Goal: Task Accomplishment & Management: Complete application form

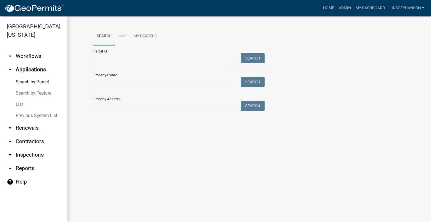
click at [41, 58] on link "arrow_drop_down Workflows" at bounding box center [33, 55] width 67 height 13
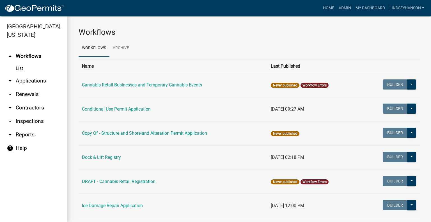
drag, startPoint x: 45, startPoint y: 83, endPoint x: 48, endPoint y: 80, distance: 4.2
click at [45, 83] on link "arrow_drop_down Applications" at bounding box center [33, 80] width 67 height 13
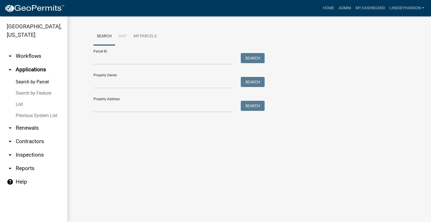
drag, startPoint x: 26, startPoint y: 56, endPoint x: 61, endPoint y: 56, distance: 35.6
click at [26, 56] on link "arrow_drop_down Workflows" at bounding box center [33, 55] width 67 height 13
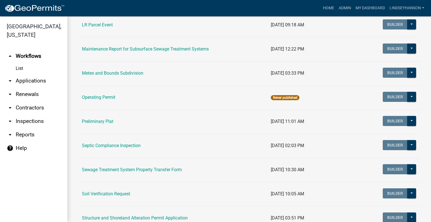
scroll to position [233, 0]
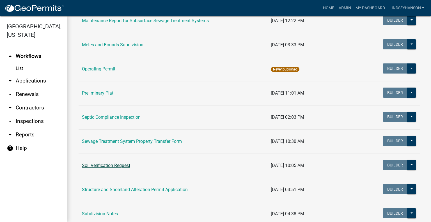
click at [105, 165] on link "Soil Verification Request" at bounding box center [106, 165] width 48 height 5
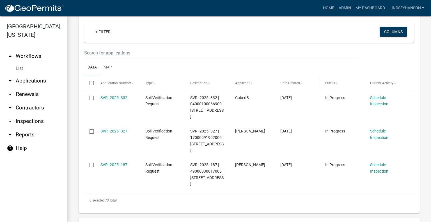
scroll to position [112, 0]
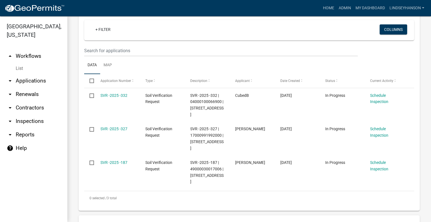
click at [39, 55] on link "arrow_drop_up Workflows" at bounding box center [33, 55] width 67 height 13
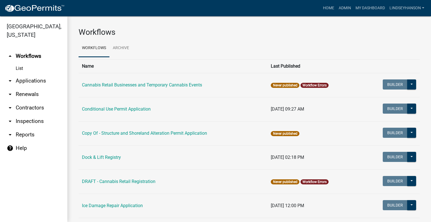
click at [38, 79] on link "arrow_drop_down Applications" at bounding box center [33, 80] width 67 height 13
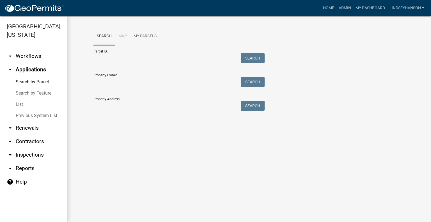
click at [31, 60] on link "arrow_drop_down Workflows" at bounding box center [33, 55] width 67 height 13
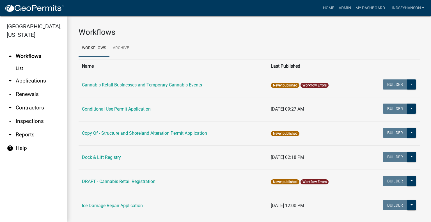
click at [46, 80] on link "arrow_drop_down Applications" at bounding box center [33, 80] width 67 height 13
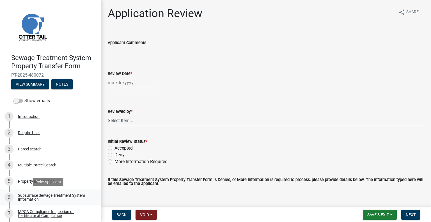
click at [74, 198] on div "Subsurface Sewage Treatment System Information" at bounding box center [55, 197] width 74 height 8
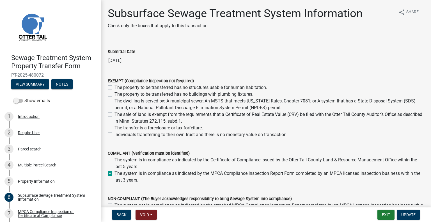
scroll to position [33, 0]
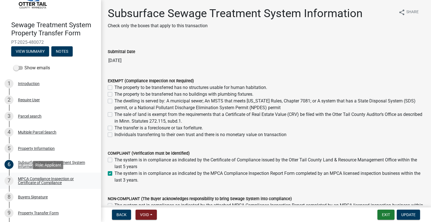
click at [68, 180] on div "MPCA Compliance Inspection or Certificate of Compliance" at bounding box center [55, 181] width 74 height 8
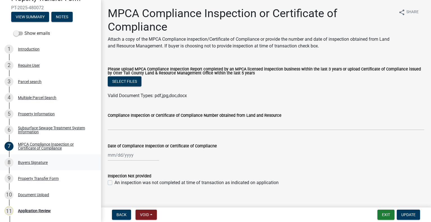
scroll to position [70, 0]
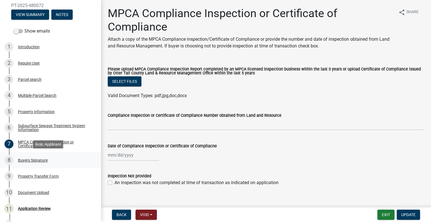
click at [56, 161] on div "8 Buyers Signature" at bounding box center [48, 160] width 88 height 9
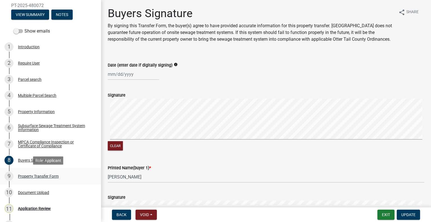
click at [55, 176] on div "Property Transfer Form" at bounding box center [38, 176] width 41 height 4
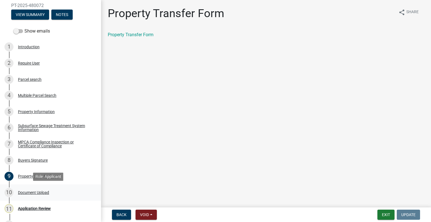
click at [56, 192] on div "10 Document Upload" at bounding box center [48, 192] width 88 height 9
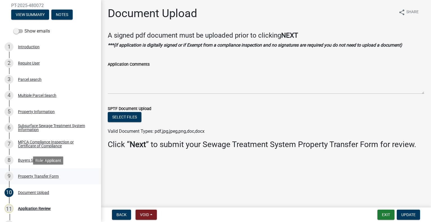
click at [37, 178] on div "Property Transfer Form" at bounding box center [38, 176] width 41 height 4
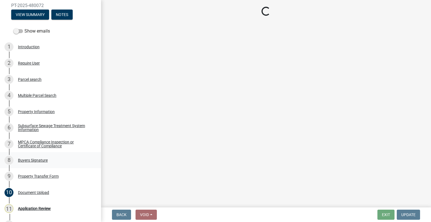
click at [33, 161] on div "Buyers Signature" at bounding box center [33, 160] width 30 height 4
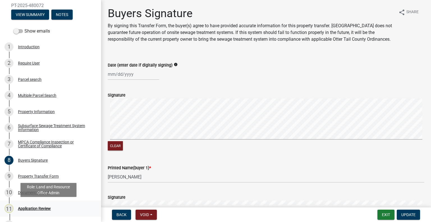
click at [46, 206] on div "Application Review" at bounding box center [34, 208] width 33 height 4
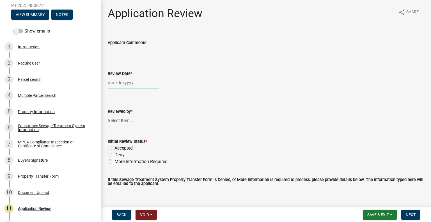
click at [125, 81] on div at bounding box center [133, 83] width 51 height 12
select select "9"
select select "2025"
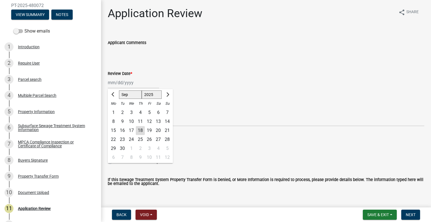
click at [140, 131] on div "18" at bounding box center [140, 130] width 9 height 9
type input "09/18/2025"
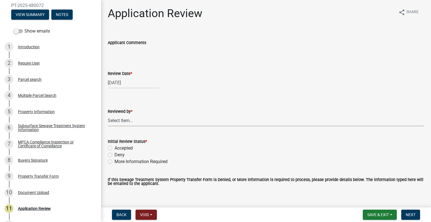
click at [139, 125] on select "Select Item... Alexis Newark Amy Busko Andrea Perales Brittany Tollefson Christ…" at bounding box center [266, 121] width 316 height 12
click at [108, 115] on select "Select Item... Alexis Newark Amy Busko Andrea Perales Brittany Tollefson Christ…" at bounding box center [266, 121] width 316 height 12
select select "2217fab6-25d2-4df2-8e35-18ddd05e0fe8"
click at [131, 162] on label "More Information Required" at bounding box center [140, 161] width 53 height 7
click at [118, 162] on input "More Information Required" at bounding box center [116, 160] width 4 height 4
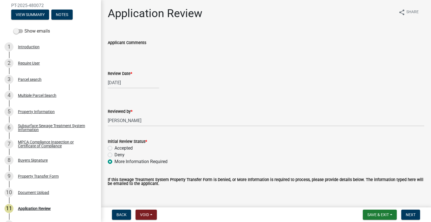
radio input "true"
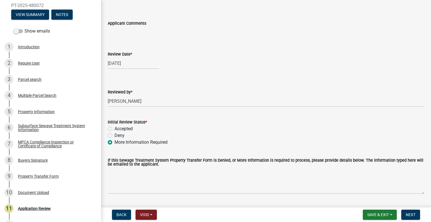
scroll to position [35, 0]
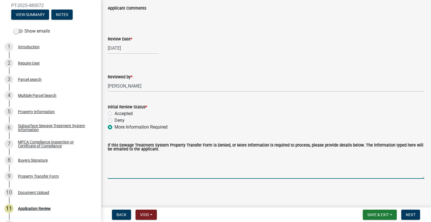
click at [285, 173] on textarea "If this Sewage Treatment System Property Transfer Form is Denied, or More Infor…" at bounding box center [266, 165] width 316 height 26
type textarea "Please have buyers sign"
click at [410, 214] on span "Next" at bounding box center [411, 214] width 10 height 4
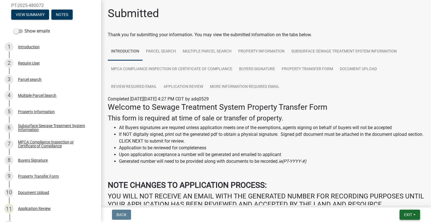
click at [410, 213] on span "Exit" at bounding box center [408, 214] width 8 height 4
click at [401, 204] on button "Save & Exit" at bounding box center [397, 199] width 45 height 13
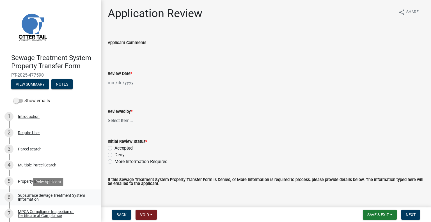
click at [79, 198] on div "Subsurface Sewage Treatment System Information" at bounding box center [55, 197] width 74 height 8
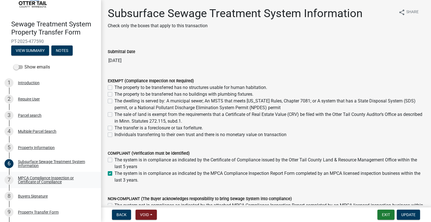
scroll to position [36, 0]
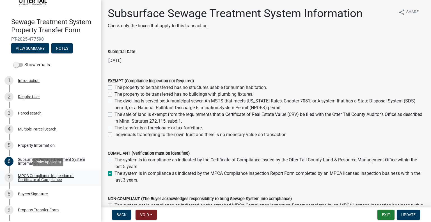
click at [56, 181] on div "MPCA Compliance Inspection or Certificate of Compliance" at bounding box center [55, 178] width 74 height 8
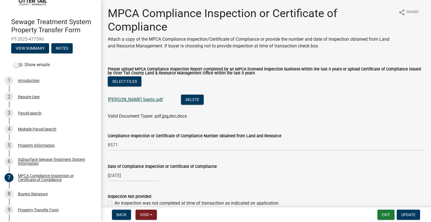
click at [135, 102] on link "Pederson Septic.pdf" at bounding box center [135, 99] width 55 height 5
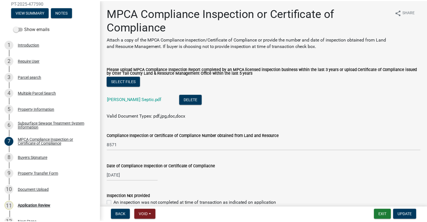
scroll to position [82, 0]
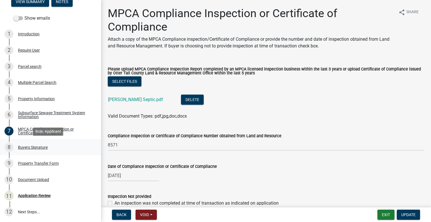
click at [36, 152] on link "8 Buyers Signature" at bounding box center [50, 147] width 101 height 16
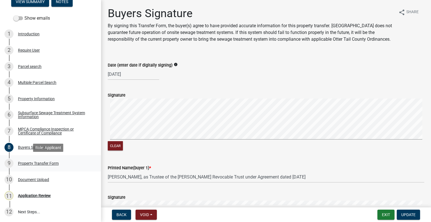
click at [50, 166] on div "9 Property Transfer Form" at bounding box center [48, 163] width 88 height 9
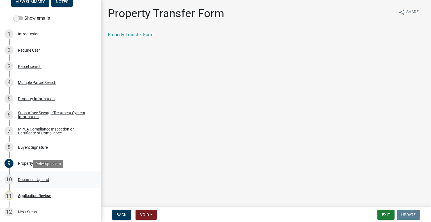
click at [50, 179] on div "10 Document Upload" at bounding box center [48, 179] width 88 height 9
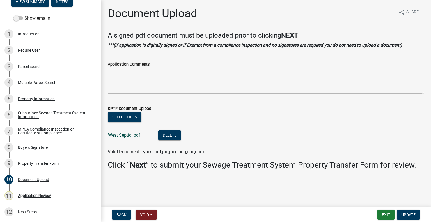
click at [131, 136] on link "West Septic .pdf" at bounding box center [124, 134] width 32 height 5
click at [48, 67] on div "3 Parcel search" at bounding box center [48, 66] width 88 height 9
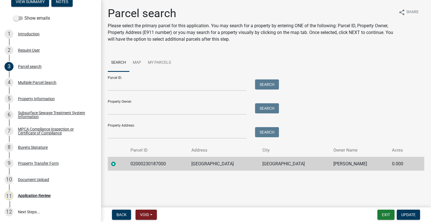
click at [155, 162] on td "02000230187000" at bounding box center [157, 164] width 61 height 14
copy td "02000230187000"
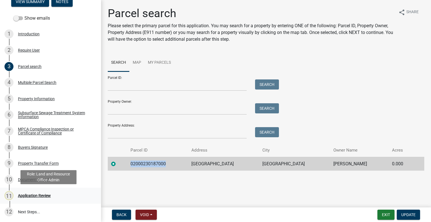
click at [59, 197] on div "11 Application Review" at bounding box center [48, 195] width 88 height 9
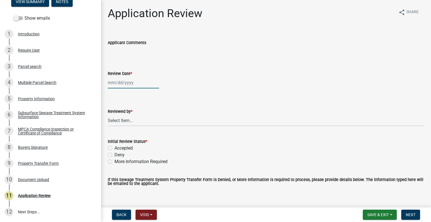
click at [138, 84] on div at bounding box center [133, 83] width 51 height 12
select select "9"
select select "2025"
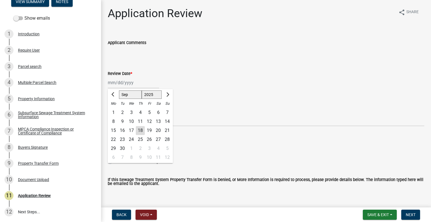
click at [140, 129] on div "18" at bounding box center [140, 130] width 9 height 9
type input "[DATE]"
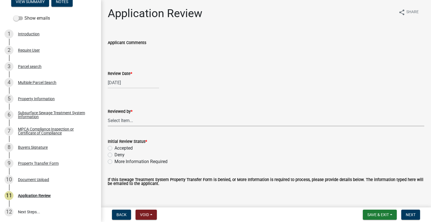
click at [137, 121] on select "Select Item... [PERSON_NAME] [PERSON_NAME] [PERSON_NAME] [PERSON_NAME] [PERSON_…" at bounding box center [266, 121] width 316 height 12
click at [108, 115] on select "Select Item... [PERSON_NAME] [PERSON_NAME] [PERSON_NAME] [PERSON_NAME] [PERSON_…" at bounding box center [266, 121] width 316 height 12
click at [135, 118] on select "Select Item... [PERSON_NAME] [PERSON_NAME] [PERSON_NAME] [PERSON_NAME] [PERSON_…" at bounding box center [266, 121] width 316 height 12
click at [108, 115] on select "Select Item... [PERSON_NAME] [PERSON_NAME] [PERSON_NAME] [PERSON_NAME] [PERSON_…" at bounding box center [266, 121] width 316 height 12
select select "2217fab6-25d2-4df2-8e35-18ddd05e0fe8"
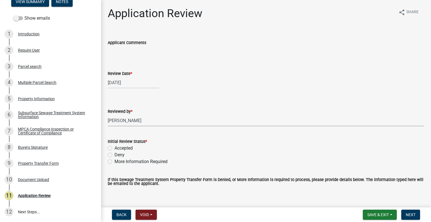
click at [127, 150] on label "Accepted" at bounding box center [123, 148] width 18 height 7
click at [118, 148] on input "Accepted" at bounding box center [116, 147] width 4 height 4
radio input "true"
click at [412, 217] on button "Next" at bounding box center [410, 215] width 19 height 10
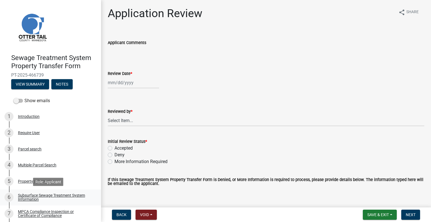
click at [54, 193] on div "Subsurface Sewage Treatment System Information" at bounding box center [55, 197] width 74 height 8
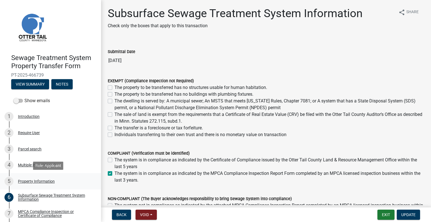
drag, startPoint x: 96, startPoint y: 140, endPoint x: 93, endPoint y: 174, distance: 34.3
click at [93, 174] on ul "1 Introduction 2 Require User 3 Parcel search 4 Multiple Parcel Search 5 Proper…" at bounding box center [50, 205] width 101 height 198
click at [93, 143] on link "3 Parcel search" at bounding box center [50, 149] width 101 height 16
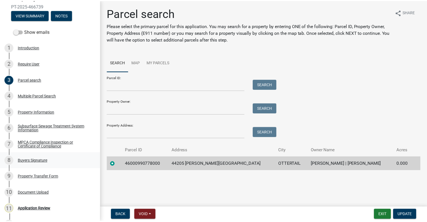
scroll to position [78, 0]
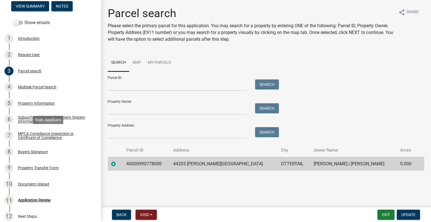
click at [47, 132] on div "MPCA Compliance Inspection or Certificate of Compliance" at bounding box center [55, 136] width 74 height 8
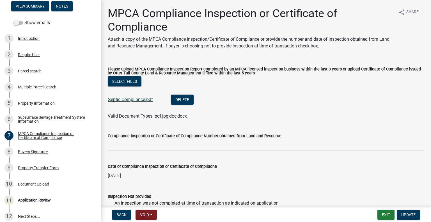
click at [138, 98] on link "Septic Compliance.pdf" at bounding box center [130, 99] width 45 height 5
click at [57, 170] on div "Property Transfer Form" at bounding box center [38, 168] width 41 height 4
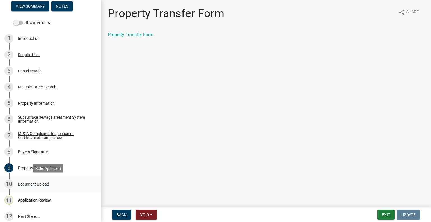
click at [45, 184] on div "Document Upload" at bounding box center [33, 184] width 31 height 4
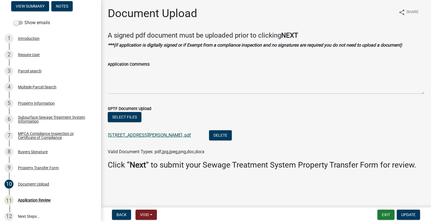
click at [148, 136] on link "44205 Hawes Beach Road .pdf" at bounding box center [149, 134] width 83 height 5
click at [25, 71] on div "Parcel search" at bounding box center [30, 71] width 24 height 4
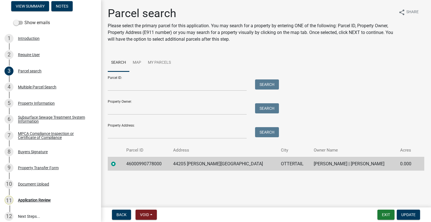
click at [153, 165] on td "46000990778000" at bounding box center [146, 164] width 47 height 14
copy td "46000990778000"
click at [52, 201] on div "11 Application Review" at bounding box center [48, 200] width 88 height 9
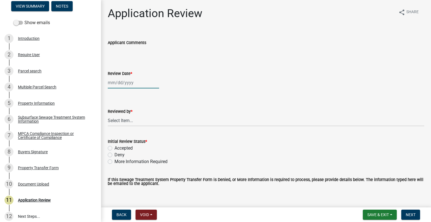
click at [126, 82] on div at bounding box center [133, 83] width 51 height 12
select select "9"
select select "2025"
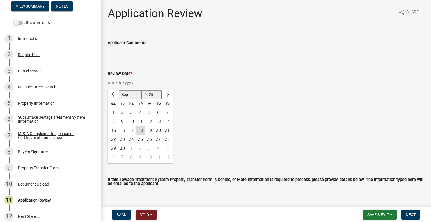
click at [140, 128] on div "18" at bounding box center [140, 130] width 9 height 9
type input "[DATE]"
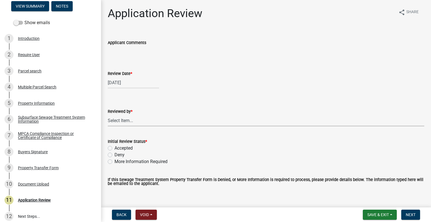
click at [139, 120] on select "Select Item... Alexis Newark Amy Busko Andrea Perales Brittany Tollefson Christ…" at bounding box center [266, 121] width 316 height 12
click at [108, 115] on select "Select Item... Alexis Newark Amy Busko Andrea Perales Brittany Tollefson Christ…" at bounding box center [266, 121] width 316 height 12
select select "2217fab6-25d2-4df2-8e35-18ddd05e0fe8"
click at [129, 145] on label "Accepted" at bounding box center [123, 148] width 18 height 7
click at [118, 145] on input "Accepted" at bounding box center [116, 147] width 4 height 4
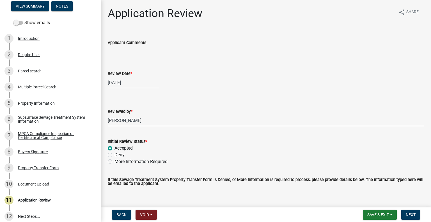
radio input "true"
click at [418, 214] on button "Next" at bounding box center [410, 215] width 19 height 10
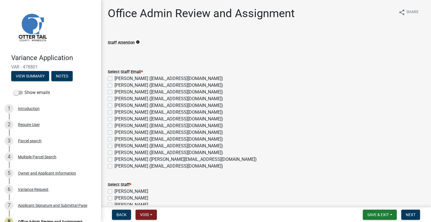
click at [119, 84] on label "[PERSON_NAME] ([EMAIL_ADDRESS][DOMAIN_NAME])" at bounding box center [168, 85] width 109 height 7
click at [118, 84] on input "[PERSON_NAME] ([EMAIL_ADDRESS][DOMAIN_NAME])" at bounding box center [116, 84] width 4 height 4
checkbox input "true"
checkbox input "false"
checkbox input "true"
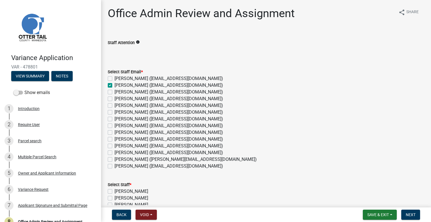
checkbox input "false"
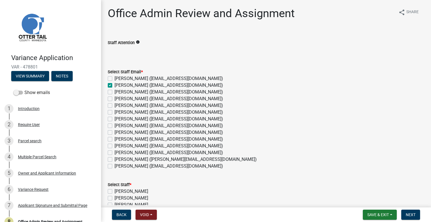
checkbox input "false"
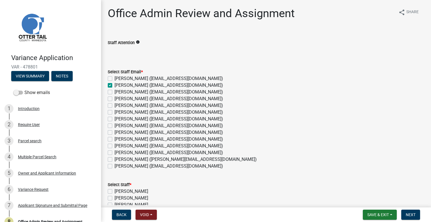
checkbox input "false"
click at [132, 104] on label "[PERSON_NAME] ([EMAIL_ADDRESS][DOMAIN_NAME])" at bounding box center [168, 105] width 109 height 7
click at [118, 104] on input "[PERSON_NAME] ([EMAIL_ADDRESS][DOMAIN_NAME])" at bounding box center [116, 104] width 4 height 4
checkbox input "true"
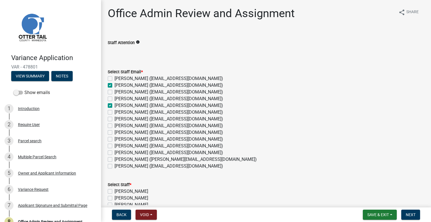
checkbox input "false"
checkbox input "true"
checkbox input "false"
checkbox input "true"
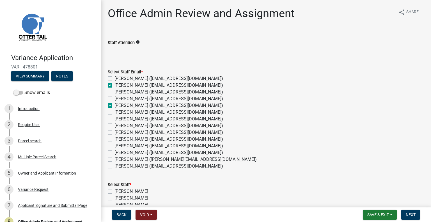
checkbox input "false"
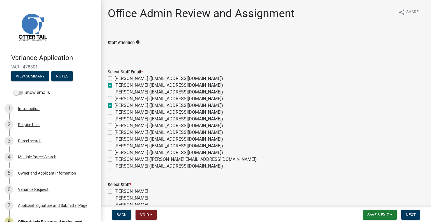
checkbox input "false"
click at [129, 138] on label "[PERSON_NAME] ([EMAIL_ADDRESS][DOMAIN_NAME])" at bounding box center [168, 139] width 109 height 7
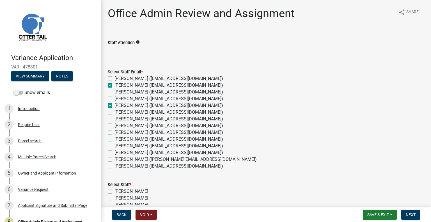
click at [118, 138] on input "[PERSON_NAME] ([EMAIL_ADDRESS][DOMAIN_NAME])" at bounding box center [116, 138] width 4 height 4
checkbox input "true"
checkbox input "false"
checkbox input "true"
checkbox input "false"
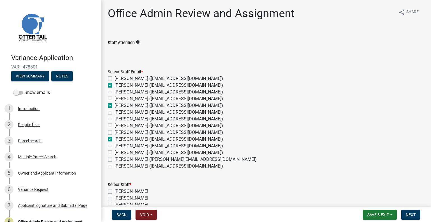
checkbox input "false"
checkbox input "true"
checkbox input "false"
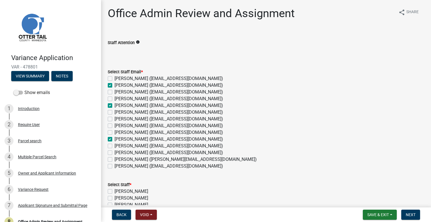
checkbox input "false"
checkbox input "true"
checkbox input "false"
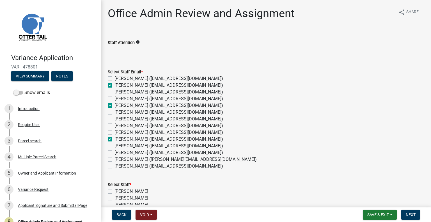
checkbox input "false"
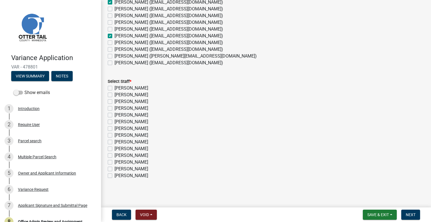
scroll to position [104, 0]
click at [135, 94] on label "[PERSON_NAME]" at bounding box center [131, 94] width 34 height 7
click at [118, 94] on input "[PERSON_NAME]" at bounding box center [116, 93] width 4 height 4
checkbox input "true"
checkbox input "false"
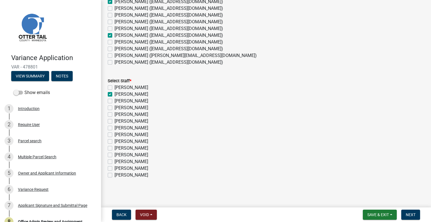
checkbox input "true"
checkbox input "false"
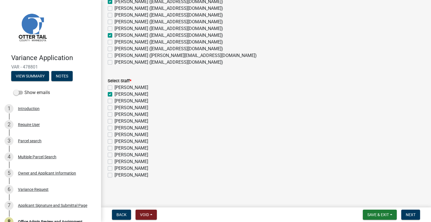
checkbox input "false"
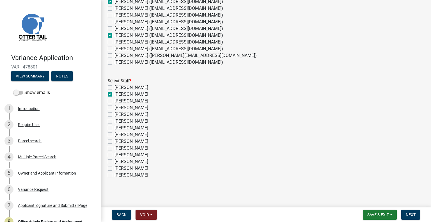
checkbox input "false"
click at [148, 114] on label "[PERSON_NAME]" at bounding box center [131, 114] width 34 height 7
click at [118, 114] on input "[PERSON_NAME]" at bounding box center [116, 113] width 4 height 4
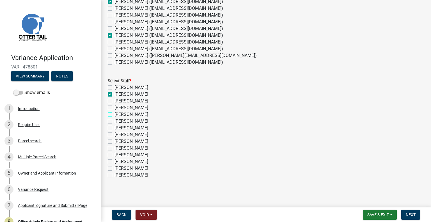
checkbox input "true"
checkbox input "false"
checkbox input "true"
checkbox input "false"
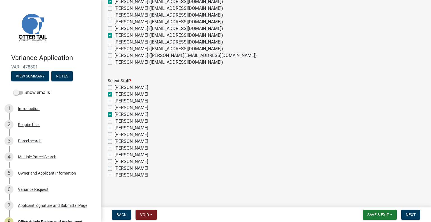
checkbox input "true"
checkbox input "false"
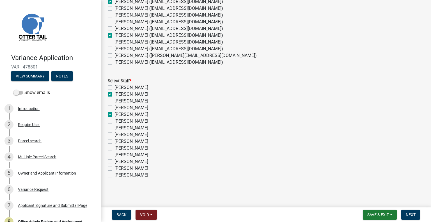
checkbox input "false"
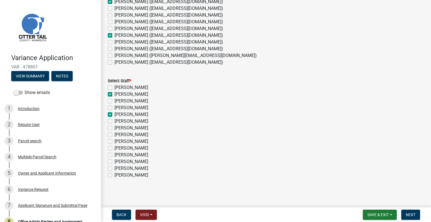
click at [142, 149] on label "[PERSON_NAME]" at bounding box center [131, 148] width 34 height 7
click at [118, 148] on input "[PERSON_NAME]" at bounding box center [116, 147] width 4 height 4
checkbox input "true"
checkbox input "false"
checkbox input "true"
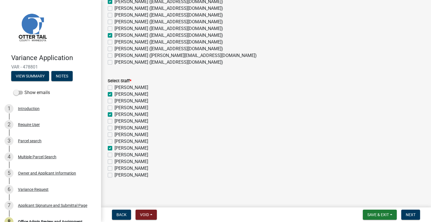
checkbox input "false"
checkbox input "true"
checkbox input "false"
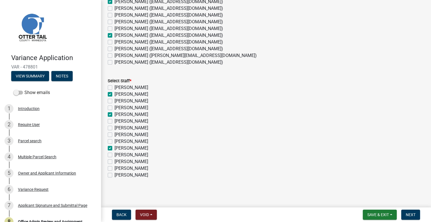
checkbox input "false"
checkbox input "true"
checkbox input "false"
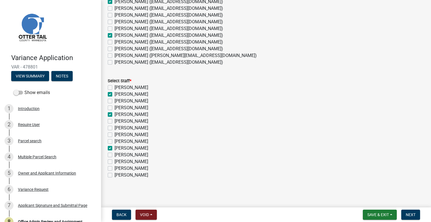
checkbox input "false"
click at [406, 212] on button "Next" at bounding box center [410, 215] width 19 height 10
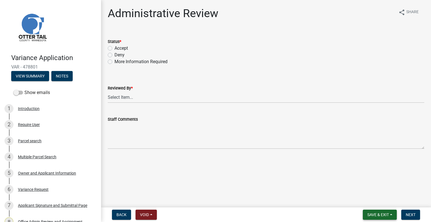
click at [381, 215] on span "Save & Exit" at bounding box center [378, 214] width 22 height 4
click at [369, 199] on button "Save & Exit" at bounding box center [374, 199] width 45 height 13
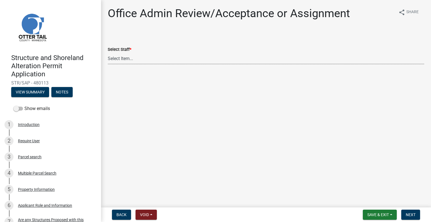
click at [156, 61] on select "Select Item... [PERSON_NAME] ([EMAIL_ADDRESS][DOMAIN_NAME]) [PERSON_NAME] ([EMA…" at bounding box center [266, 59] width 316 height 12
click at [108, 53] on select "Select Item... [PERSON_NAME] ([EMAIL_ADDRESS][DOMAIN_NAME]) [PERSON_NAME] ([EMA…" at bounding box center [266, 59] width 316 height 12
select select "587f38f5-c90e-4c12-9e10-d3e23909bbca"
click at [410, 214] on span "Next" at bounding box center [411, 214] width 10 height 4
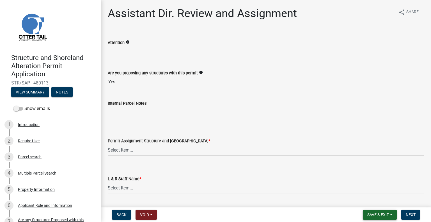
drag, startPoint x: 378, startPoint y: 213, endPoint x: 376, endPoint y: 207, distance: 6.4
click at [378, 213] on span "Save & Exit" at bounding box center [378, 214] width 22 height 4
click at [375, 202] on button "Save & Exit" at bounding box center [374, 199] width 45 height 13
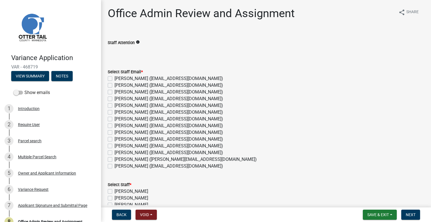
click at [131, 86] on label "[PERSON_NAME] ([EMAIL_ADDRESS][DOMAIN_NAME])" at bounding box center [168, 85] width 109 height 7
click at [118, 86] on input "[PERSON_NAME] ([EMAIL_ADDRESS][DOMAIN_NAME])" at bounding box center [116, 84] width 4 height 4
checkbox input "true"
checkbox input "false"
checkbox input "true"
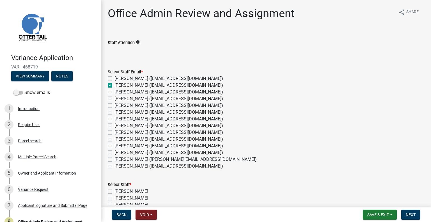
checkbox input "false"
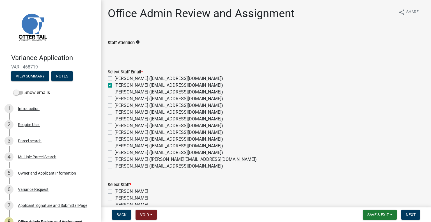
checkbox input "false"
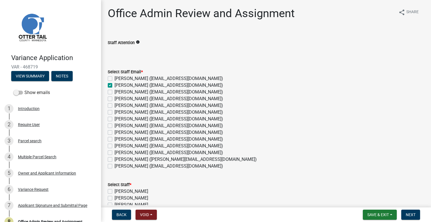
checkbox input "false"
click at [139, 107] on label "[PERSON_NAME] ([EMAIL_ADDRESS][DOMAIN_NAME])" at bounding box center [168, 105] width 109 height 7
click at [118, 106] on input "[PERSON_NAME] ([EMAIL_ADDRESS][DOMAIN_NAME])" at bounding box center [116, 104] width 4 height 4
checkbox input "true"
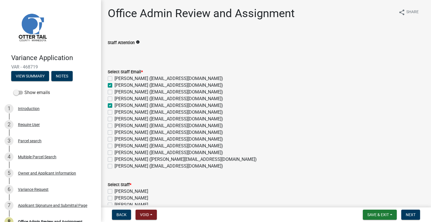
checkbox input "false"
checkbox input "true"
checkbox input "false"
checkbox input "true"
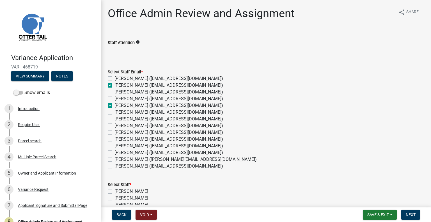
checkbox input "false"
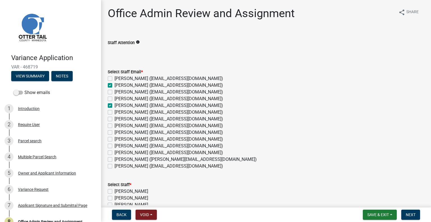
checkbox input "false"
drag, startPoint x: 135, startPoint y: 138, endPoint x: 180, endPoint y: 141, distance: 45.0
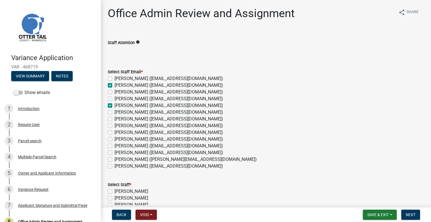
click at [135, 138] on label "[PERSON_NAME] ([EMAIL_ADDRESS][DOMAIN_NAME])" at bounding box center [168, 139] width 109 height 7
click at [118, 138] on input "[PERSON_NAME] ([EMAIL_ADDRESS][DOMAIN_NAME])" at bounding box center [116, 138] width 4 height 4
checkbox input "true"
checkbox input "false"
checkbox input "true"
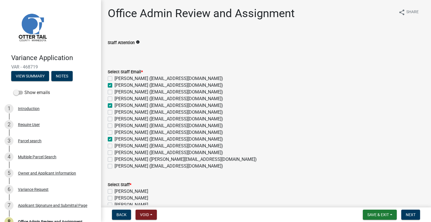
checkbox input "false"
checkbox input "true"
checkbox input "false"
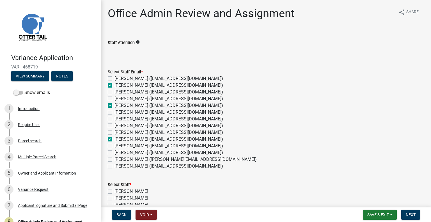
checkbox input "false"
checkbox input "true"
checkbox input "false"
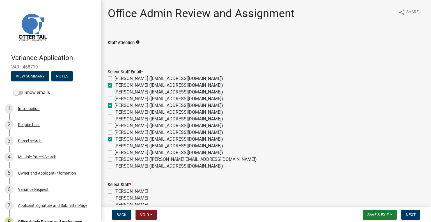
checkbox input "false"
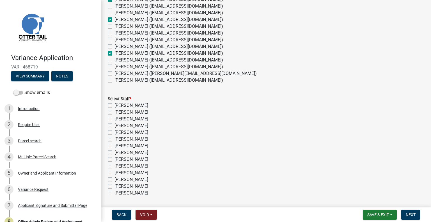
scroll to position [104, 0]
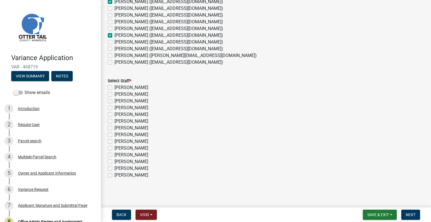
click at [121, 92] on label "[PERSON_NAME]" at bounding box center [131, 94] width 34 height 7
click at [118, 92] on input "[PERSON_NAME]" at bounding box center [116, 93] width 4 height 4
checkbox input "true"
checkbox input "false"
checkbox input "true"
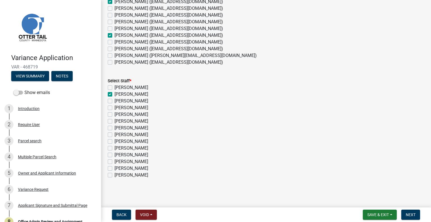
checkbox input "false"
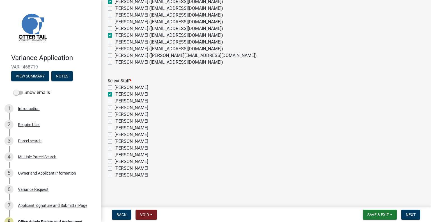
checkbox input "false"
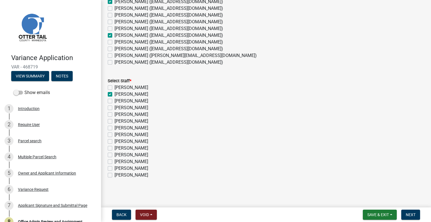
checkbox input "false"
click at [145, 112] on label "[PERSON_NAME]" at bounding box center [131, 114] width 34 height 7
click at [118, 112] on input "[PERSON_NAME]" at bounding box center [116, 113] width 4 height 4
checkbox input "true"
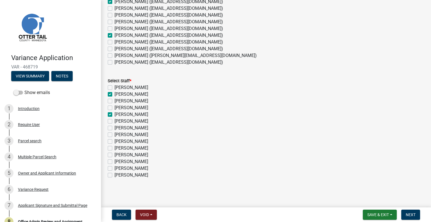
checkbox input "false"
checkbox input "true"
checkbox input "false"
checkbox input "true"
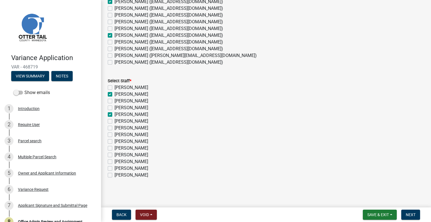
checkbox input "false"
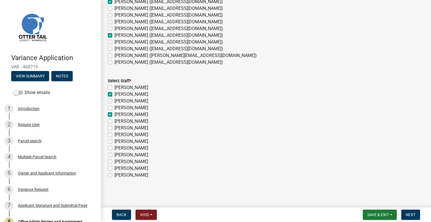
checkbox input "false"
click at [140, 147] on label "[PERSON_NAME]" at bounding box center [131, 148] width 34 height 7
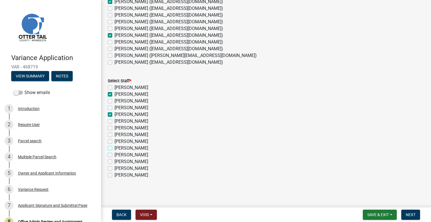
click at [118, 147] on input "[PERSON_NAME]" at bounding box center [116, 147] width 4 height 4
checkbox input "true"
checkbox input "false"
checkbox input "true"
checkbox input "false"
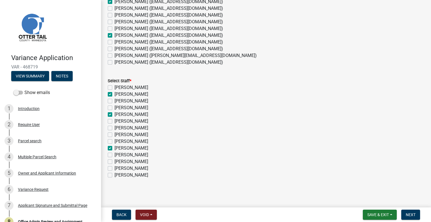
checkbox input "false"
checkbox input "true"
checkbox input "false"
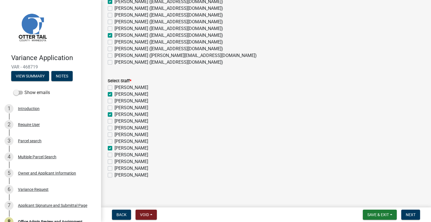
checkbox input "false"
checkbox input "true"
checkbox input "false"
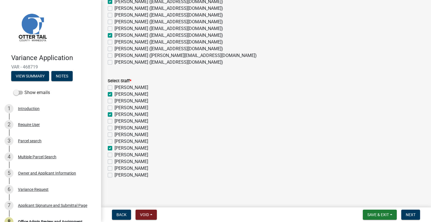
checkbox input "false"
click at [407, 217] on button "Next" at bounding box center [410, 215] width 19 height 10
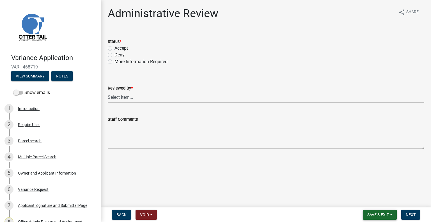
click at [378, 214] on span "Save & Exit" at bounding box center [378, 214] width 22 height 4
click at [370, 199] on button "Save & Exit" at bounding box center [374, 199] width 45 height 13
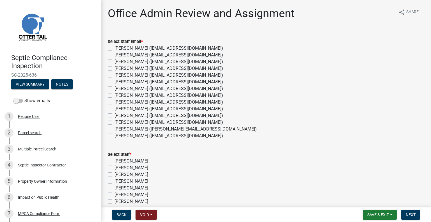
click at [146, 121] on label "[PERSON_NAME] ([EMAIL_ADDRESS][DOMAIN_NAME])" at bounding box center [168, 122] width 109 height 7
click at [118, 121] on input "[PERSON_NAME] ([EMAIL_ADDRESS][DOMAIN_NAME])" at bounding box center [116, 121] width 4 height 4
checkbox input "true"
checkbox input "false"
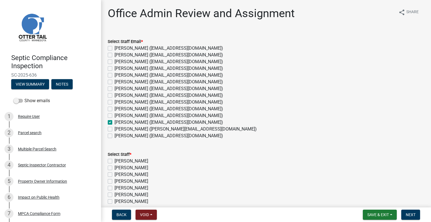
checkbox input "false"
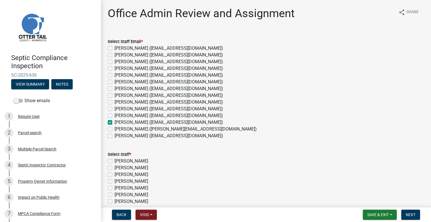
checkbox input "false"
checkbox input "true"
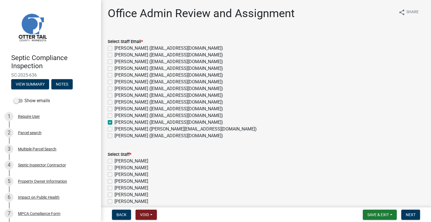
checkbox input "false"
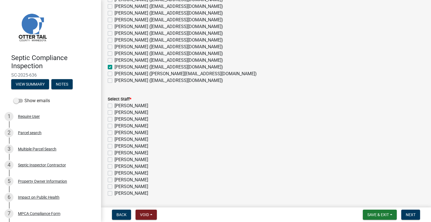
scroll to position [48, 0]
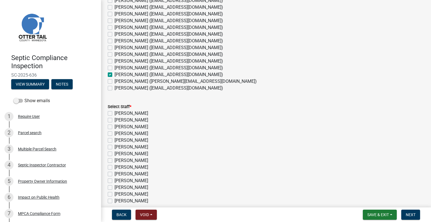
click at [114, 47] on label "[PERSON_NAME] ([EMAIL_ADDRESS][DOMAIN_NAME])" at bounding box center [168, 47] width 109 height 7
click at [114, 47] on input "[PERSON_NAME] ([EMAIL_ADDRESS][DOMAIN_NAME])" at bounding box center [116, 46] width 4 height 4
checkbox input "true"
checkbox input "false"
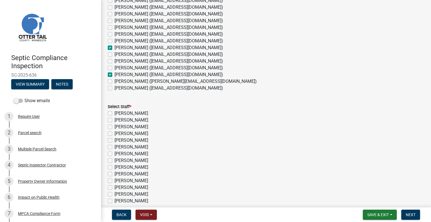
checkbox input "false"
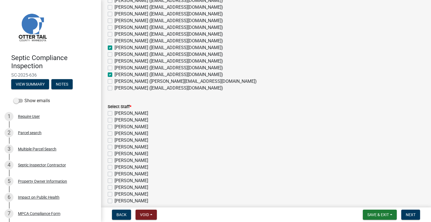
checkbox input "true"
checkbox input "false"
checkbox input "true"
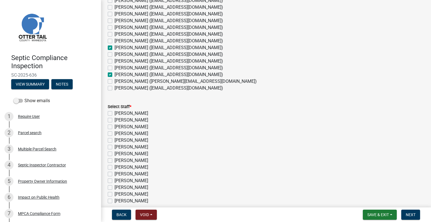
checkbox input "false"
click at [114, 75] on label "[PERSON_NAME] ([EMAIL_ADDRESS][DOMAIN_NAME])" at bounding box center [168, 74] width 109 height 7
click at [114, 75] on input "[PERSON_NAME] ([EMAIL_ADDRESS][DOMAIN_NAME])" at bounding box center [116, 73] width 4 height 4
checkbox input "false"
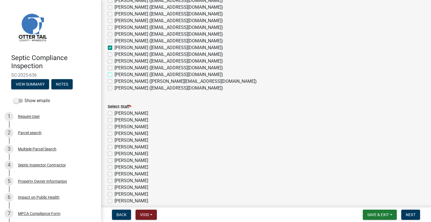
checkbox input "false"
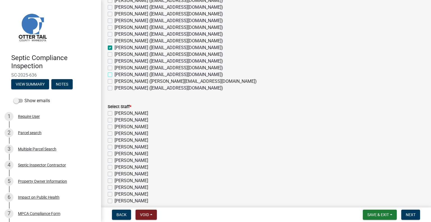
checkbox input "false"
checkbox input "true"
checkbox input "false"
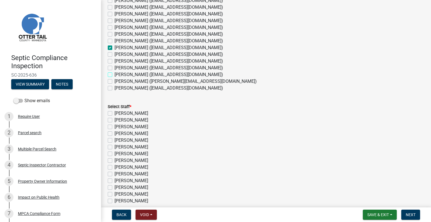
checkbox input "false"
click at [144, 161] on label "Emma Swenson" at bounding box center [131, 160] width 34 height 7
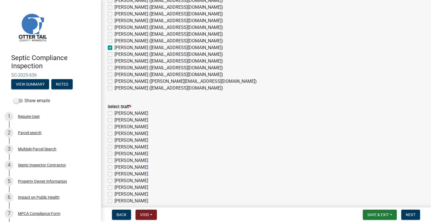
click at [118, 161] on input "Emma Swenson" at bounding box center [116, 159] width 4 height 4
checkbox input "true"
checkbox input "false"
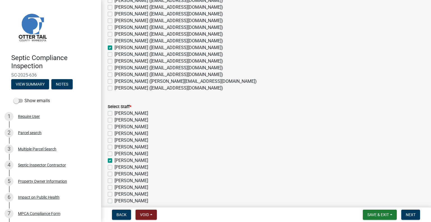
checkbox input "false"
checkbox input "true"
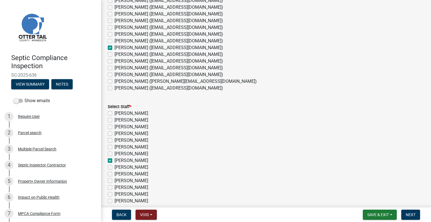
checkbox input "false"
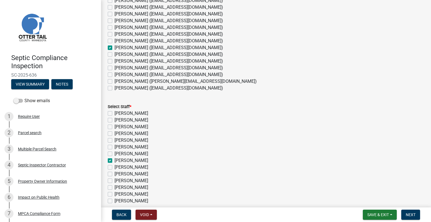
checkbox input "false"
click at [408, 214] on span "Next" at bounding box center [411, 214] width 10 height 4
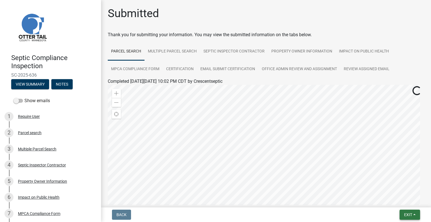
click at [410, 212] on button "Exit" at bounding box center [409, 215] width 20 height 10
click at [397, 199] on button "Save & Exit" at bounding box center [397, 199] width 45 height 13
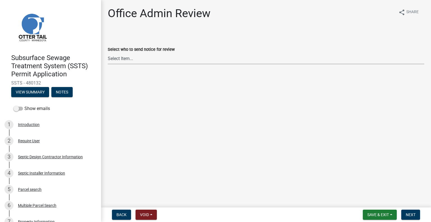
click at [147, 58] on select "Select Item... [PERSON_NAME] ([EMAIL_ADDRESS][DOMAIN_NAME]) [PERSON_NAME] ([EMA…" at bounding box center [266, 59] width 316 height 12
click at [108, 53] on select "Select Item... [PERSON_NAME] ([EMAIL_ADDRESS][DOMAIN_NAME]) [PERSON_NAME] ([EMA…" at bounding box center [266, 59] width 316 height 12
click at [145, 58] on select "Select Item... [PERSON_NAME] ([EMAIL_ADDRESS][DOMAIN_NAME]) [PERSON_NAME] ([EMA…" at bounding box center [266, 59] width 316 height 12
click at [108, 53] on select "Select Item... [PERSON_NAME] ([EMAIL_ADDRESS][DOMAIN_NAME]) [PERSON_NAME] ([EMA…" at bounding box center [266, 59] width 316 height 12
select select "587f38f5-c90e-4c12-9e10-d3e23909bbca"
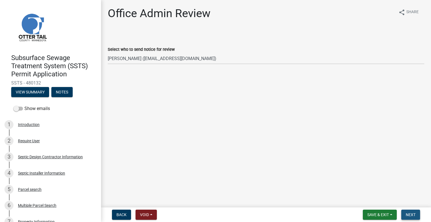
click at [411, 215] on span "Next" at bounding box center [411, 214] width 10 height 4
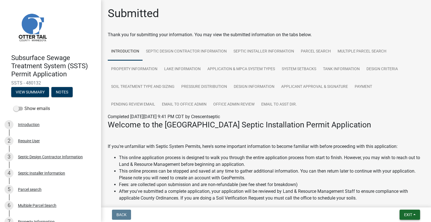
click at [414, 216] on button "Exit" at bounding box center [409, 215] width 20 height 10
click at [399, 202] on button "Save & Exit" at bounding box center [397, 199] width 45 height 13
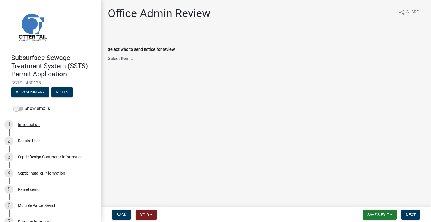
click at [136, 65] on wm-data-entity-input "Select who to send notice for review Select Item... [PERSON_NAME] ([EMAIL_ADDRE…" at bounding box center [266, 50] width 316 height 38
click at [140, 56] on select "Select Item... [PERSON_NAME] ([EMAIL_ADDRESS][DOMAIN_NAME]) [PERSON_NAME] ([EMA…" at bounding box center [266, 59] width 316 height 12
click at [108, 53] on select "Select Item... [PERSON_NAME] ([EMAIL_ADDRESS][DOMAIN_NAME]) [PERSON_NAME] ([EMA…" at bounding box center [266, 59] width 316 height 12
select select "587f38f5-c90e-4c12-9e10-d3e23909bbca"
click at [406, 212] on span "Next" at bounding box center [411, 214] width 10 height 4
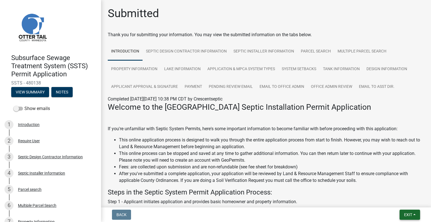
click at [405, 214] on span "Exit" at bounding box center [408, 214] width 8 height 4
click at [398, 203] on button "Save & Exit" at bounding box center [397, 199] width 45 height 13
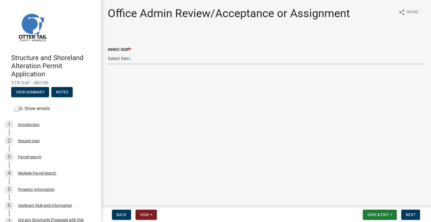
click at [131, 57] on select "Select Item... [PERSON_NAME] ([EMAIL_ADDRESS][DOMAIN_NAME]) [PERSON_NAME] ([EMA…" at bounding box center [266, 59] width 316 height 12
click at [108, 53] on select "Select Item... Alexis Newark (anewark@ottertailcounty.gov) Amy Busko (abusko@ot…" at bounding box center [266, 59] width 316 height 12
select select "587f38f5-c90e-4c12-9e10-d3e23909bbca"
click at [410, 213] on span "Next" at bounding box center [411, 214] width 10 height 4
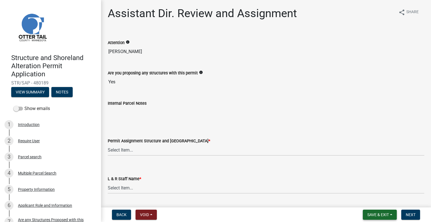
drag, startPoint x: 382, startPoint y: 214, endPoint x: 380, endPoint y: 213, distance: 3.1
click at [380, 215] on span "Save & Exit" at bounding box center [378, 214] width 22 height 4
click at [377, 203] on button "Save & Exit" at bounding box center [374, 199] width 45 height 13
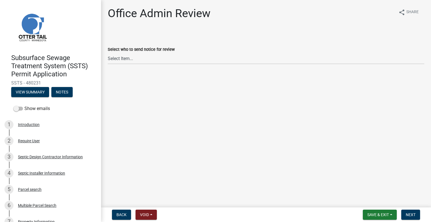
click at [153, 52] on div "Select who to send notice for review" at bounding box center [266, 49] width 316 height 7
click at [148, 59] on select "Select Item... [PERSON_NAME] ([EMAIL_ADDRESS][DOMAIN_NAME]) [PERSON_NAME] ([EMA…" at bounding box center [266, 59] width 316 height 12
click at [108, 53] on select "Select Item... [PERSON_NAME] ([EMAIL_ADDRESS][DOMAIN_NAME]) [PERSON_NAME] ([EMA…" at bounding box center [266, 59] width 316 height 12
select select "587f38f5-c90e-4c12-9e10-d3e23909bbca"
click at [414, 216] on span "Next" at bounding box center [411, 214] width 10 height 4
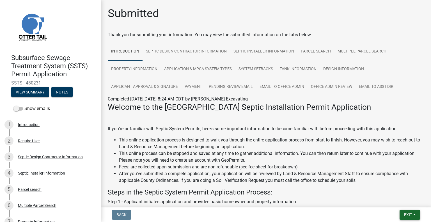
click at [412, 215] on span "Exit" at bounding box center [408, 214] width 8 height 4
click at [401, 203] on button "Save & Exit" at bounding box center [397, 199] width 45 height 13
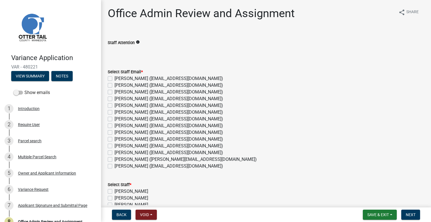
click at [137, 85] on label "[PERSON_NAME] ([EMAIL_ADDRESS][DOMAIN_NAME])" at bounding box center [168, 85] width 109 height 7
click at [118, 85] on input "[PERSON_NAME] ([EMAIL_ADDRESS][DOMAIN_NAME])" at bounding box center [116, 84] width 4 height 4
checkbox input "true"
checkbox input "false"
checkbox input "true"
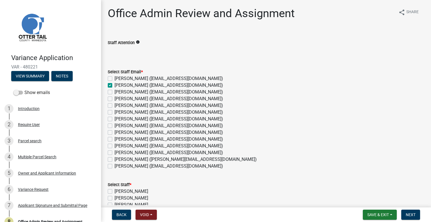
checkbox input "false"
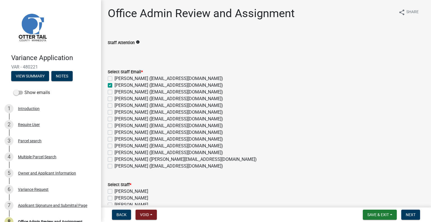
checkbox input "false"
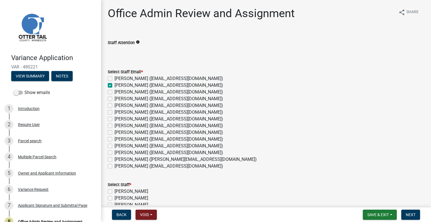
checkbox input "false"
click at [137, 105] on label "[PERSON_NAME] ([EMAIL_ADDRESS][DOMAIN_NAME])" at bounding box center [168, 105] width 109 height 7
click at [118, 105] on input "[PERSON_NAME] ([EMAIL_ADDRESS][DOMAIN_NAME])" at bounding box center [116, 104] width 4 height 4
checkbox input "true"
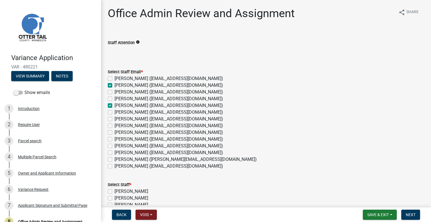
checkbox input "false"
checkbox input "true"
checkbox input "false"
checkbox input "true"
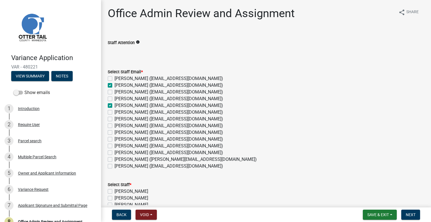
checkbox input "false"
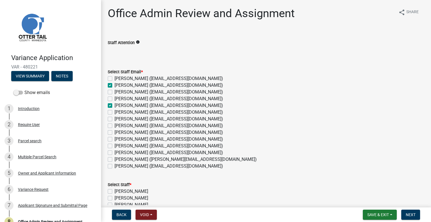
checkbox input "false"
click at [140, 139] on label "Kyle Westergard (kwestergard@ottertailcounty.gov)" at bounding box center [168, 139] width 109 height 7
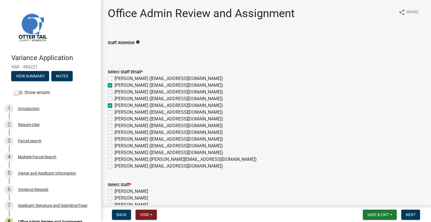
click at [118, 139] on input "Kyle Westergard (kwestergard@ottertailcounty.gov)" at bounding box center [116, 138] width 4 height 4
checkbox input "true"
checkbox input "false"
checkbox input "true"
checkbox input "false"
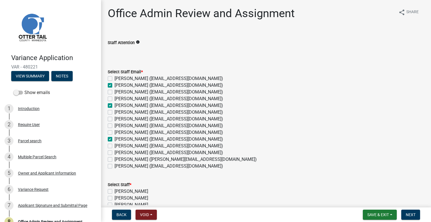
checkbox input "false"
checkbox input "true"
checkbox input "false"
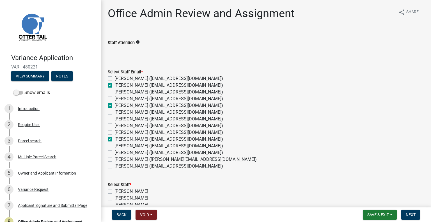
checkbox input "false"
checkbox input "true"
checkbox input "false"
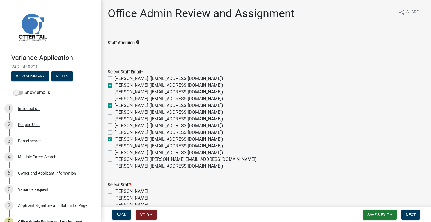
checkbox input "false"
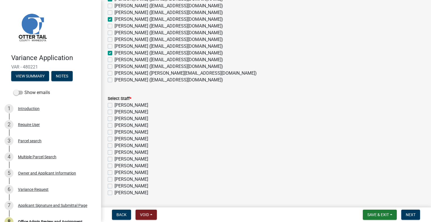
scroll to position [104, 0]
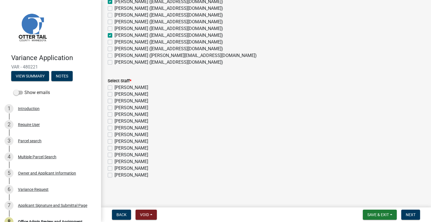
click at [131, 94] on label "[PERSON_NAME]" at bounding box center [131, 94] width 34 height 7
click at [118, 94] on input "[PERSON_NAME]" at bounding box center [116, 93] width 4 height 4
checkbox input "true"
checkbox input "false"
checkbox input "true"
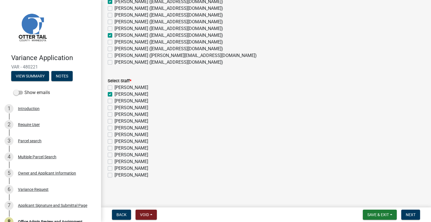
checkbox input "false"
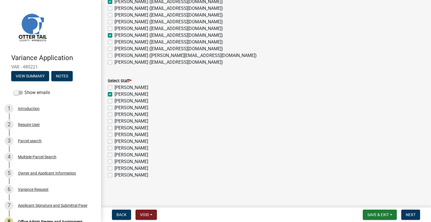
checkbox input "false"
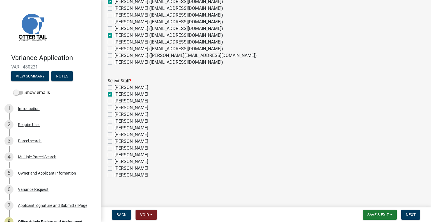
checkbox input "false"
click at [140, 112] on label "[PERSON_NAME]" at bounding box center [131, 114] width 34 height 7
click at [118, 112] on input "[PERSON_NAME]" at bounding box center [116, 113] width 4 height 4
checkbox input "true"
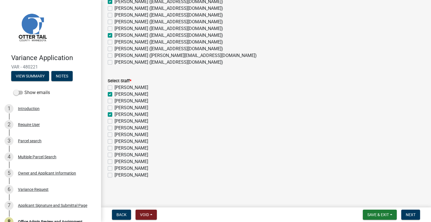
checkbox input "false"
checkbox input "true"
checkbox input "false"
checkbox input "true"
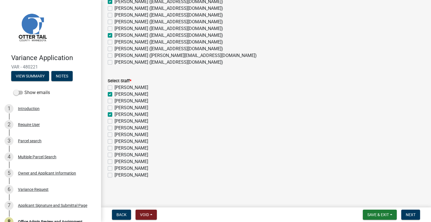
checkbox input "false"
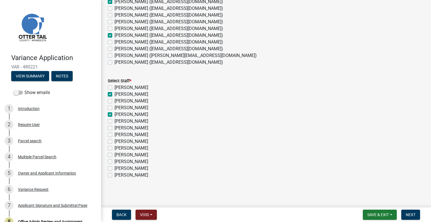
checkbox input "false"
click at [139, 146] on label "[PERSON_NAME]" at bounding box center [131, 148] width 34 height 7
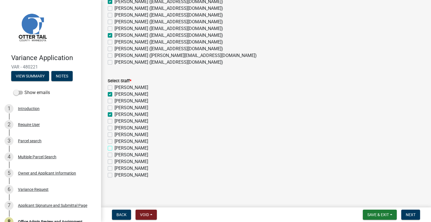
click at [118, 146] on input "[PERSON_NAME]" at bounding box center [116, 147] width 4 height 4
checkbox input "true"
checkbox input "false"
checkbox input "true"
checkbox input "false"
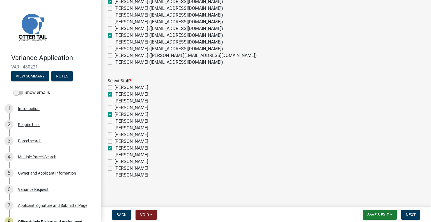
checkbox input "false"
checkbox input "true"
checkbox input "false"
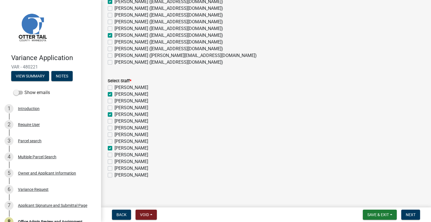
checkbox input "false"
checkbox input "true"
checkbox input "false"
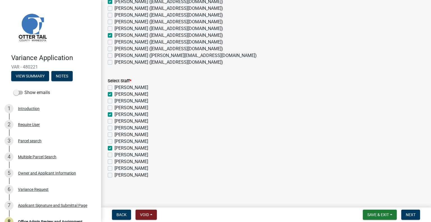
checkbox input "false"
click at [414, 213] on span "Next" at bounding box center [411, 214] width 10 height 4
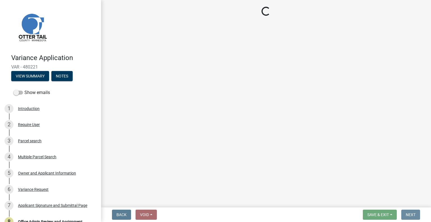
scroll to position [0, 0]
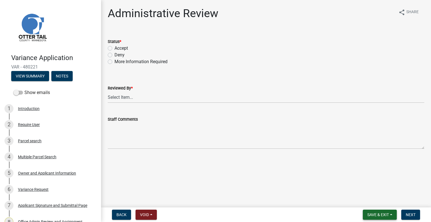
click at [383, 215] on span "Save & Exit" at bounding box center [378, 214] width 22 height 4
click at [378, 199] on button "Save & Exit" at bounding box center [374, 199] width 45 height 13
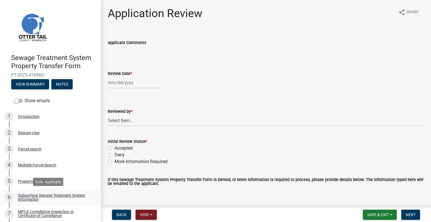
click at [84, 196] on div "Subsurface Sewage Treatment System Information" at bounding box center [55, 197] width 74 height 8
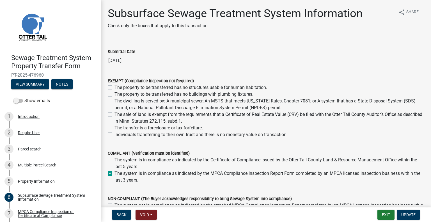
scroll to position [36, 0]
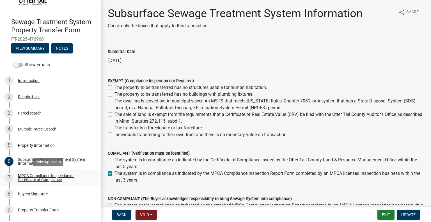
click at [66, 179] on div "MPCA Compliance Inspection or Certificate of Compliance" at bounding box center [55, 178] width 74 height 8
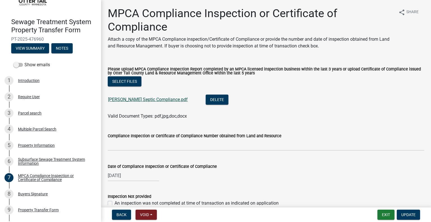
click at [138, 100] on link "[PERSON_NAME] Septic Compliance.pdf" at bounding box center [148, 99] width 80 height 5
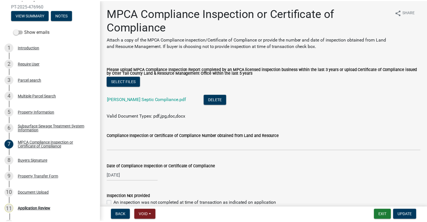
scroll to position [82, 0]
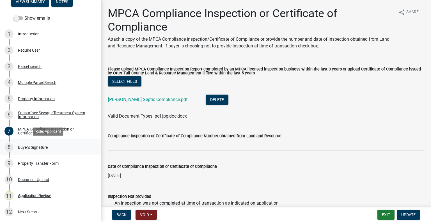
click at [54, 152] on link "8 Buyers Signature" at bounding box center [50, 147] width 101 height 16
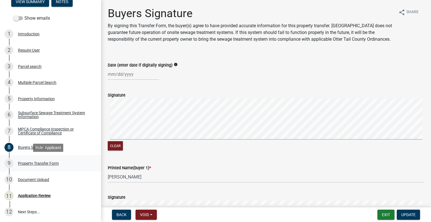
click at [56, 159] on div "9 Property Transfer Form" at bounding box center [48, 163] width 88 height 9
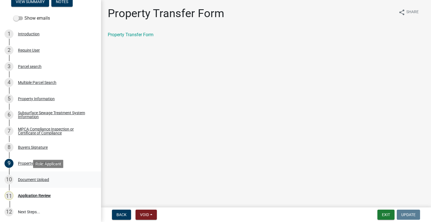
click at [50, 181] on div "10 Document Upload" at bounding box center [48, 179] width 88 height 9
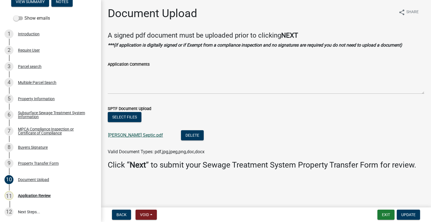
click at [127, 136] on link "[PERSON_NAME] Septic.pdf" at bounding box center [135, 134] width 55 height 5
click at [37, 67] on div "Parcel search" at bounding box center [30, 67] width 24 height 4
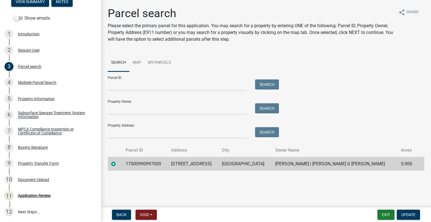
click at [158, 163] on td "17000990997000" at bounding box center [144, 164] width 45 height 14
copy td "17000990997000"
click at [55, 197] on div "11 Application Review" at bounding box center [48, 195] width 88 height 9
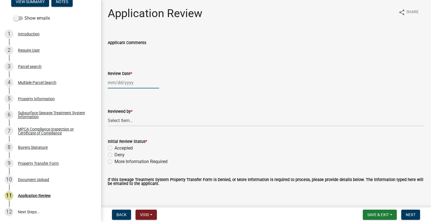
click at [136, 83] on div at bounding box center [133, 83] width 51 height 12
select select "9"
select select "2025"
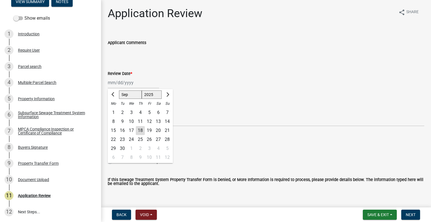
click at [142, 128] on div "18" at bounding box center [140, 130] width 9 height 9
type input "[DATE]"
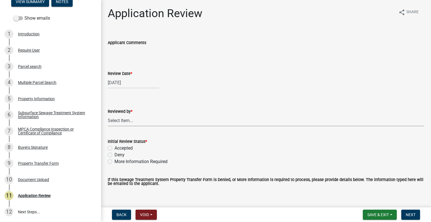
drag, startPoint x: 143, startPoint y: 122, endPoint x: 141, endPoint y: 118, distance: 3.9
click at [143, 122] on select "Select Item... [PERSON_NAME] [PERSON_NAME] [PERSON_NAME] [PERSON_NAME] [PERSON_…" at bounding box center [266, 121] width 316 height 12
click at [108, 115] on select "Select Item... [PERSON_NAME] [PERSON_NAME] [PERSON_NAME] [PERSON_NAME] [PERSON_…" at bounding box center [266, 121] width 316 height 12
select select "2217fab6-25d2-4df2-8e35-18ddd05e0fe8"
click at [127, 151] on label "Accepted" at bounding box center [123, 148] width 18 height 7
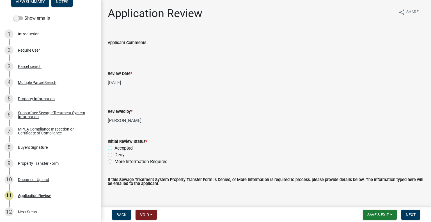
click at [118, 148] on input "Accepted" at bounding box center [116, 147] width 4 height 4
radio input "true"
click at [414, 215] on span "Next" at bounding box center [411, 214] width 10 height 4
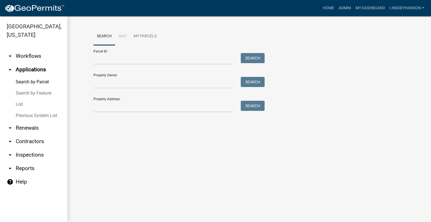
click at [22, 56] on link "arrow_drop_down Workflows" at bounding box center [33, 55] width 67 height 13
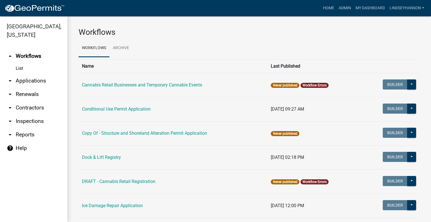
click at [33, 78] on link "arrow_drop_down Applications" at bounding box center [33, 80] width 67 height 13
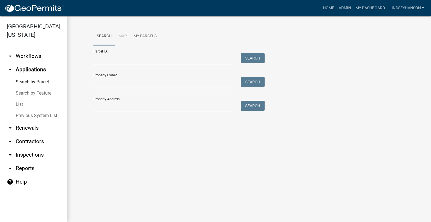
click at [32, 54] on link "arrow_drop_down Workflows" at bounding box center [33, 55] width 67 height 13
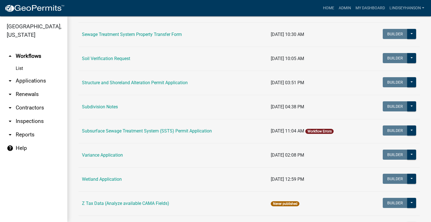
scroll to position [342, 0]
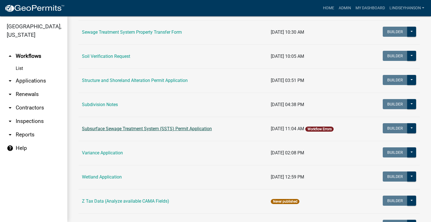
click at [169, 129] on link "Subsurface Sewage Treatment System (SSTS) Permit Application" at bounding box center [147, 128] width 130 height 5
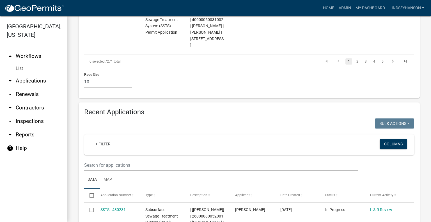
scroll to position [628, 0]
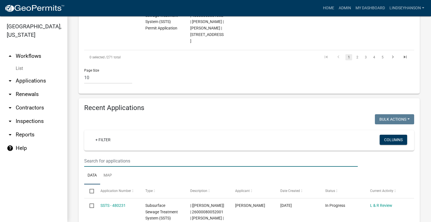
drag, startPoint x: 300, startPoint y: 91, endPoint x: 295, endPoint y: 92, distance: 4.6
click at [298, 155] on input "text" at bounding box center [220, 161] width 273 height 12
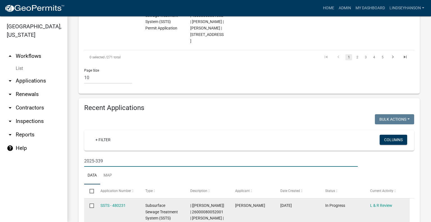
scroll to position [608, 0]
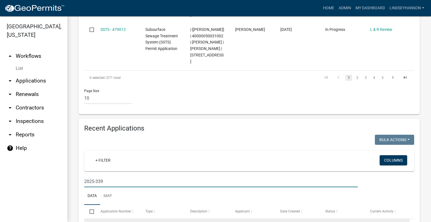
type input "2025-339"
click at [118, 222] on link "SSTS-2025-339" at bounding box center [113, 226] width 27 height 4
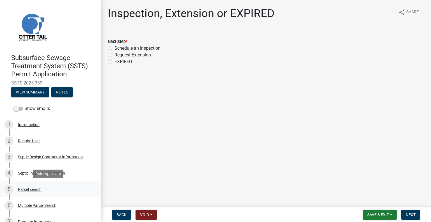
click at [42, 187] on div "5 Parcel search" at bounding box center [48, 189] width 88 height 9
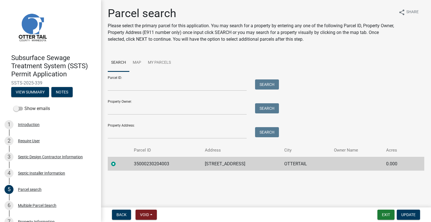
click at [151, 165] on td "35000230204003" at bounding box center [165, 164] width 71 height 14
copy td "35000230204003"
click at [204, 161] on td "50701 LEAF RIVER RD" at bounding box center [240, 164] width 79 height 14
click at [218, 163] on td "50701 LEAF RIVER RD" at bounding box center [240, 164] width 79 height 14
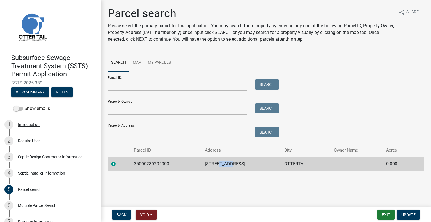
click at [218, 163] on td "50701 LEAF RIVER RD" at bounding box center [240, 164] width 79 height 14
copy td "50701 LEAF RIVER RD"
click at [298, 162] on td "OTTERTAIL" at bounding box center [306, 164] width 50 height 14
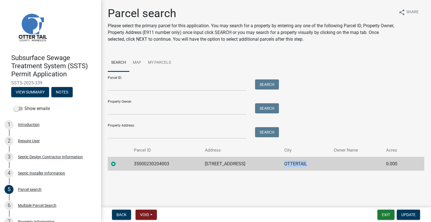
click at [298, 162] on td "OTTERTAIL" at bounding box center [306, 164] width 50 height 14
copy td "OTTERTAIL"
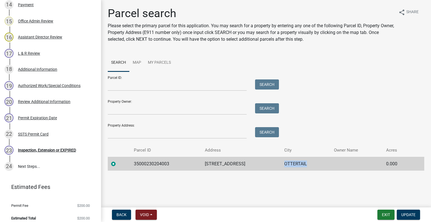
scroll to position [334, 0]
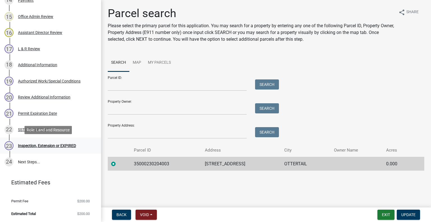
click at [59, 142] on div "23 Inspection, Extension or EXPIRED" at bounding box center [48, 145] width 88 height 9
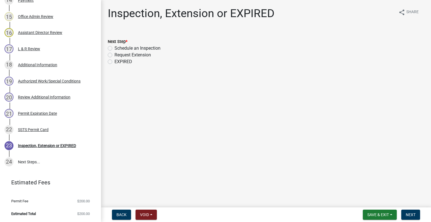
click at [140, 45] on label "Schedule an Inspection" at bounding box center [137, 48] width 46 height 7
click at [118, 45] on input "Schedule an Inspection" at bounding box center [116, 47] width 4 height 4
radio input "true"
click at [407, 217] on button "Next" at bounding box center [410, 215] width 19 height 10
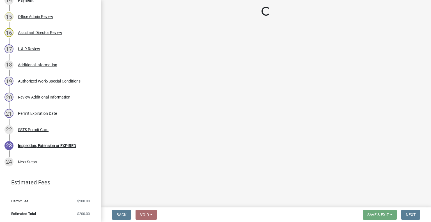
scroll to position [351, 0]
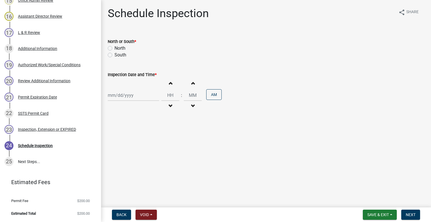
click at [119, 48] on label "North" at bounding box center [119, 48] width 11 height 7
click at [118, 48] on input "North" at bounding box center [116, 47] width 4 height 4
radio input "true"
click at [118, 95] on div at bounding box center [133, 95] width 51 height 12
select select "9"
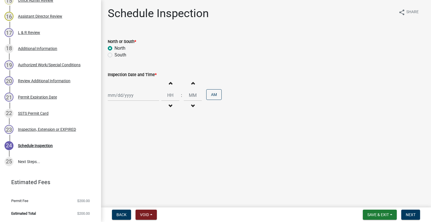
select select "2025"
click at [149, 141] on div "19" at bounding box center [149, 143] width 9 height 9
type input "09/19/2025"
click at [169, 103] on button "Decrement hours" at bounding box center [170, 106] width 12 height 10
type input "11"
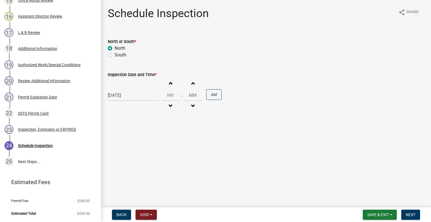
type input "00"
click at [171, 82] on button "Increment hours" at bounding box center [170, 83] width 12 height 10
drag, startPoint x: 162, startPoint y: 81, endPoint x: 179, endPoint y: 85, distance: 17.3
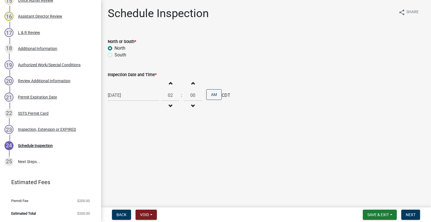
click at [164, 81] on button "Increment hours" at bounding box center [170, 83] width 12 height 10
type input "03"
click at [209, 94] on button "AM" at bounding box center [213, 94] width 15 height 11
click at [407, 211] on button "Next" at bounding box center [410, 215] width 19 height 10
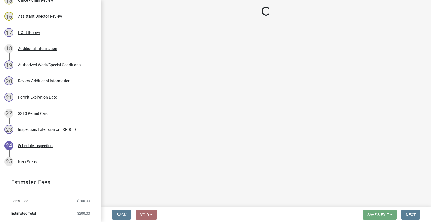
scroll to position [399, 0]
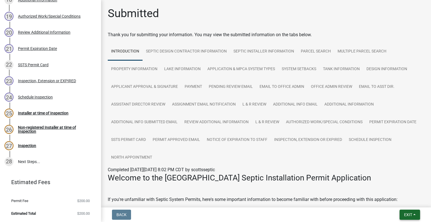
click at [410, 214] on span "Exit" at bounding box center [408, 214] width 8 height 4
click at [403, 201] on button "Save & Exit" at bounding box center [397, 199] width 45 height 13
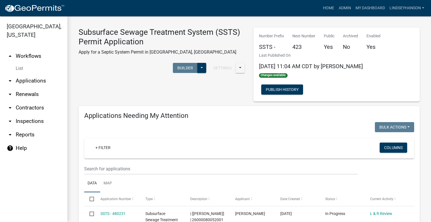
click at [35, 81] on link "arrow_drop_down Applications" at bounding box center [33, 80] width 67 height 13
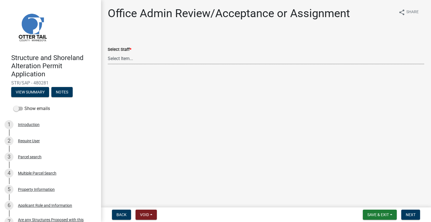
click at [173, 60] on select "Select Item... [PERSON_NAME] ([EMAIL_ADDRESS][DOMAIN_NAME]) [PERSON_NAME] ([EMA…" at bounding box center [266, 59] width 316 height 12
click at [108, 53] on select "Select Item... [PERSON_NAME] ([EMAIL_ADDRESS][DOMAIN_NAME]) [PERSON_NAME] ([EMA…" at bounding box center [266, 59] width 316 height 12
select select "587f38f5-c90e-4c12-9e10-d3e23909bbca"
click at [406, 213] on span "Next" at bounding box center [411, 214] width 10 height 4
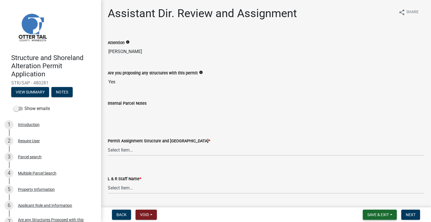
click at [379, 218] on button "Save & Exit" at bounding box center [380, 215] width 34 height 10
click at [371, 199] on button "Save & Exit" at bounding box center [374, 199] width 45 height 13
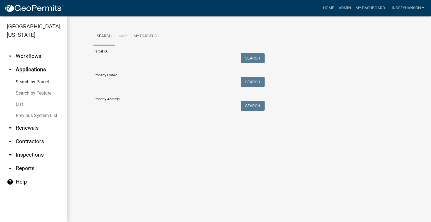
click at [28, 55] on link "arrow_drop_down Workflows" at bounding box center [33, 55] width 67 height 13
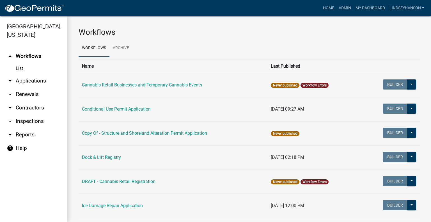
click at [35, 81] on link "arrow_drop_down Applications" at bounding box center [33, 80] width 67 height 13
